Goal: Task Accomplishment & Management: Use online tool/utility

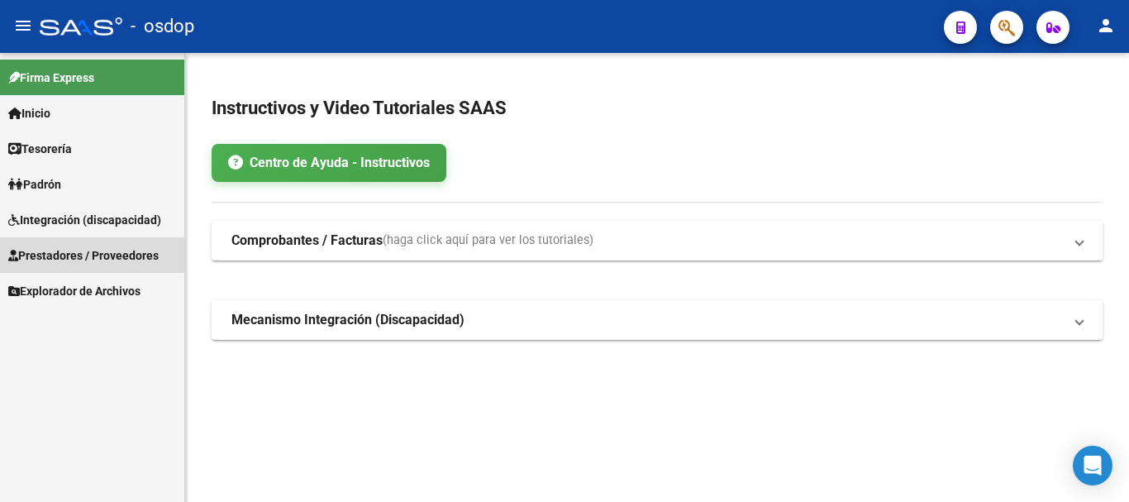
click at [80, 256] on span "Prestadores / Proveedores" at bounding box center [83, 255] width 150 height 18
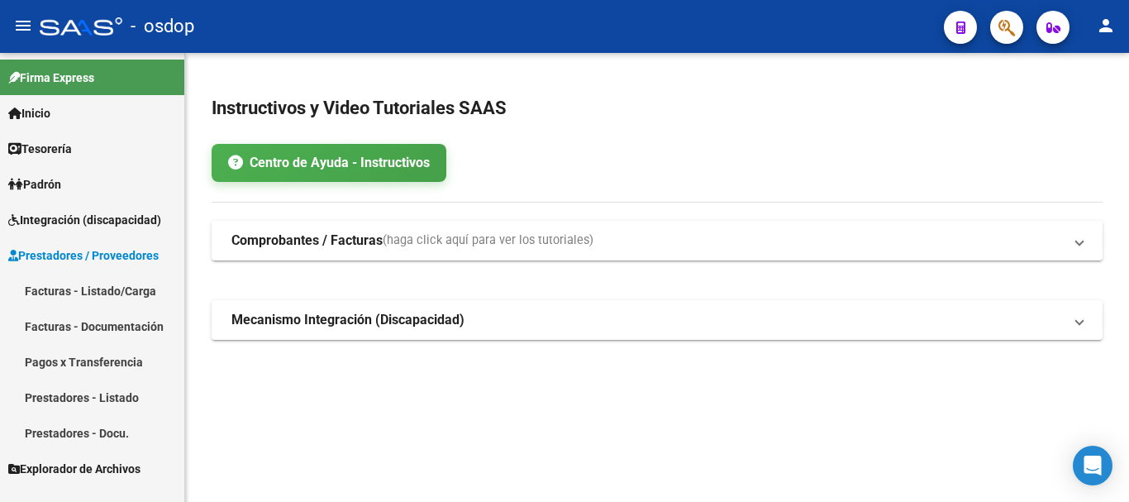
click at [80, 279] on link "Facturas - Listado/Carga" at bounding box center [92, 291] width 184 height 36
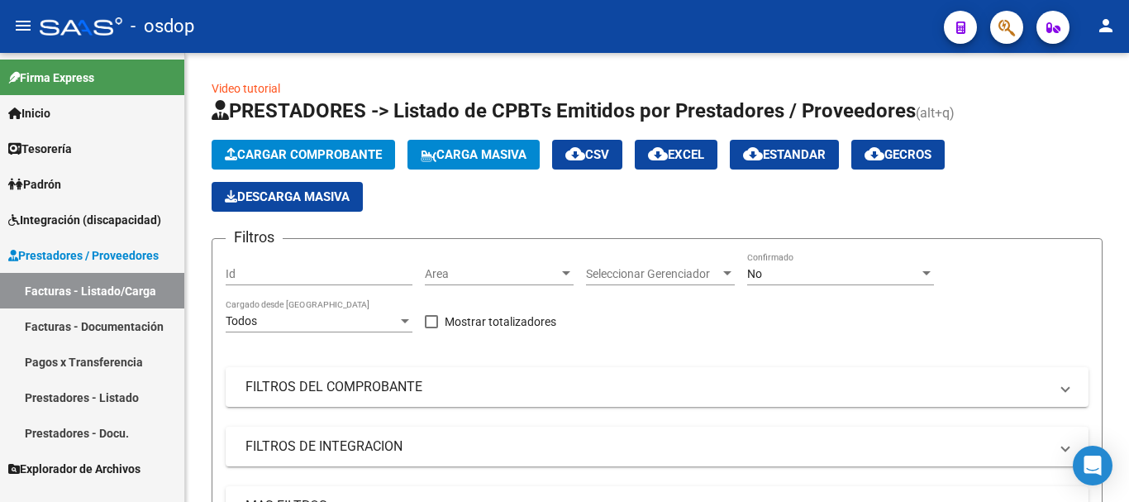
click at [103, 222] on span "Integración (discapacidad)" at bounding box center [84, 220] width 153 height 18
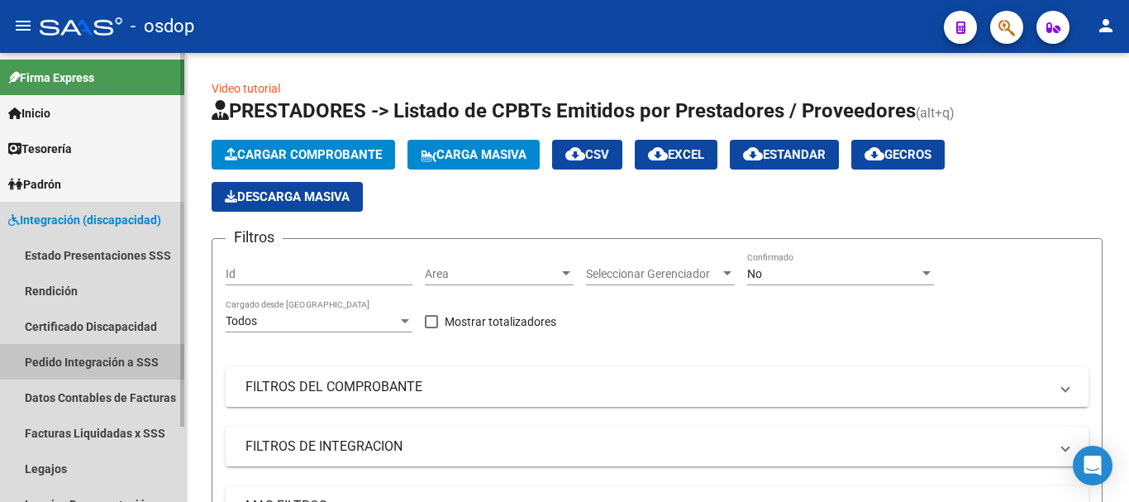
click at [99, 353] on link "Pedido Integración a SSS" at bounding box center [92, 362] width 184 height 36
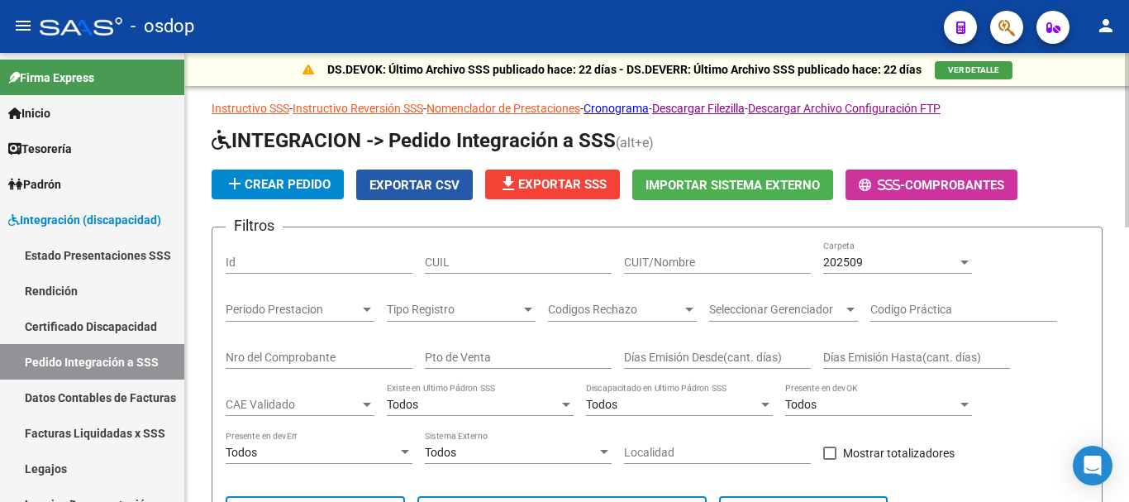
click at [428, 186] on span "Exportar CSV" at bounding box center [415, 185] width 90 height 15
